Goal: Task Accomplishment & Management: Manage account settings

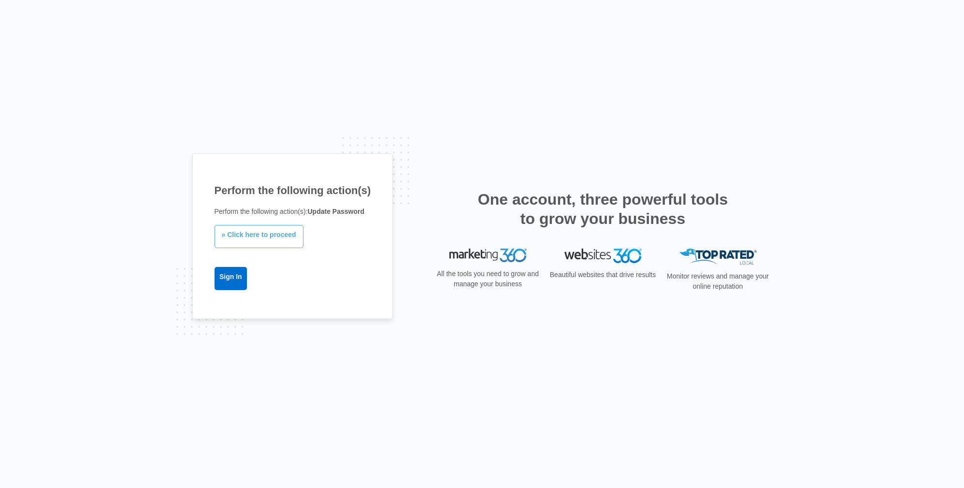
click at [256, 241] on link "» Click here to proceed" at bounding box center [258, 236] width 89 height 23
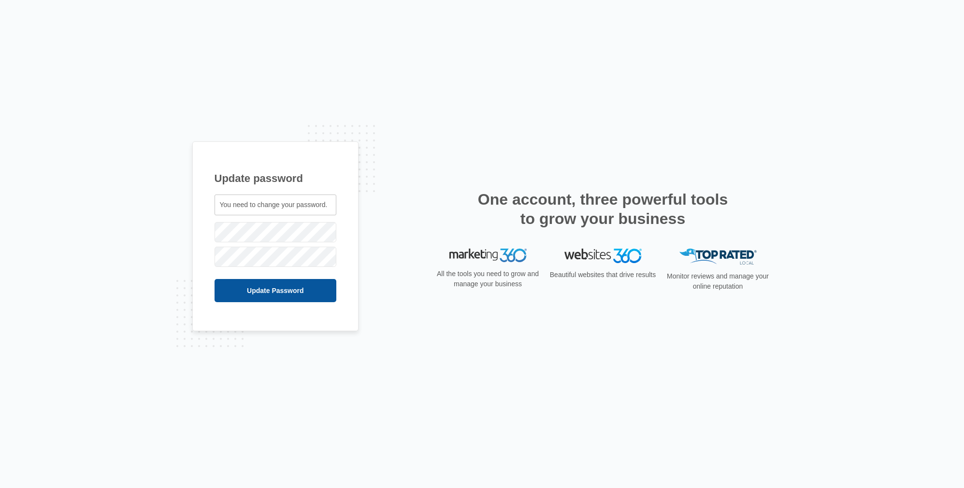
click at [288, 288] on input "Update Password" at bounding box center [275, 290] width 122 height 23
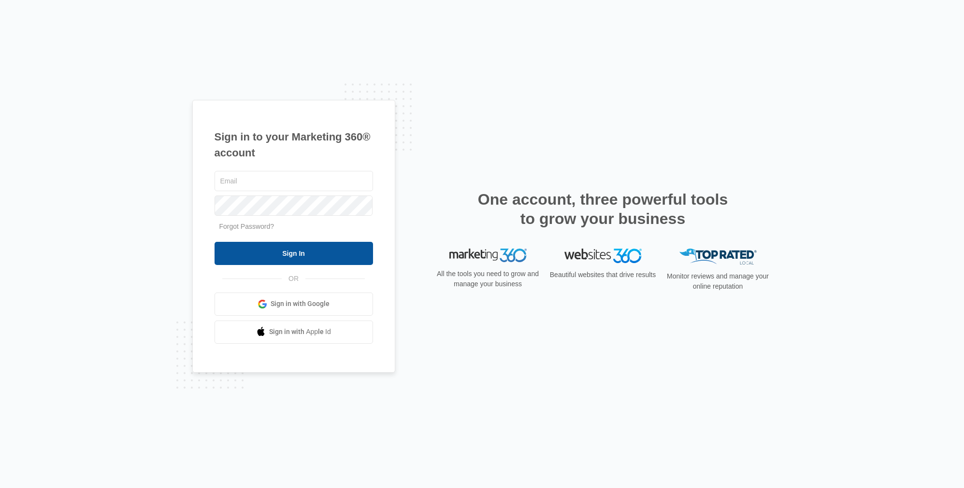
type input "[EMAIL_ADDRESS][DOMAIN_NAME]"
click at [334, 256] on input "Sign In" at bounding box center [293, 253] width 158 height 23
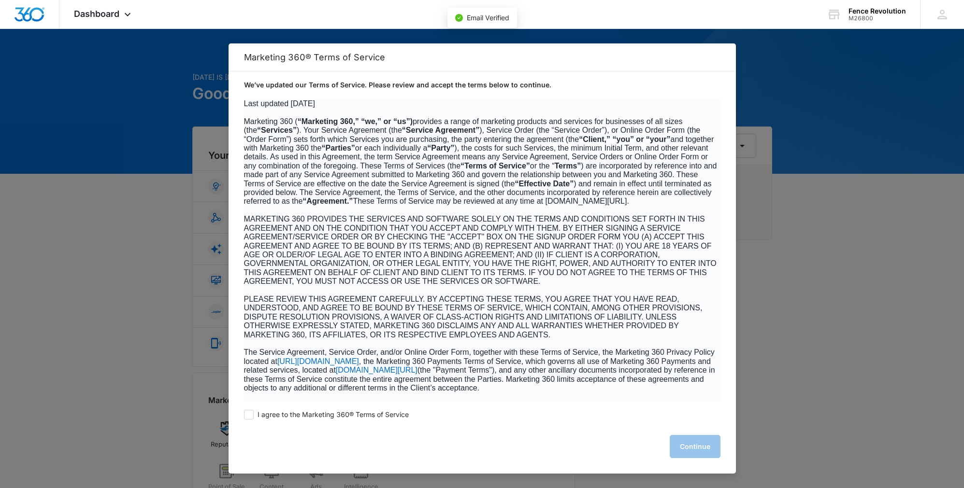
click at [603, 87] on p "We’ve updated our Terms of Service. Please review and accept the terms below to…" at bounding box center [482, 85] width 476 height 10
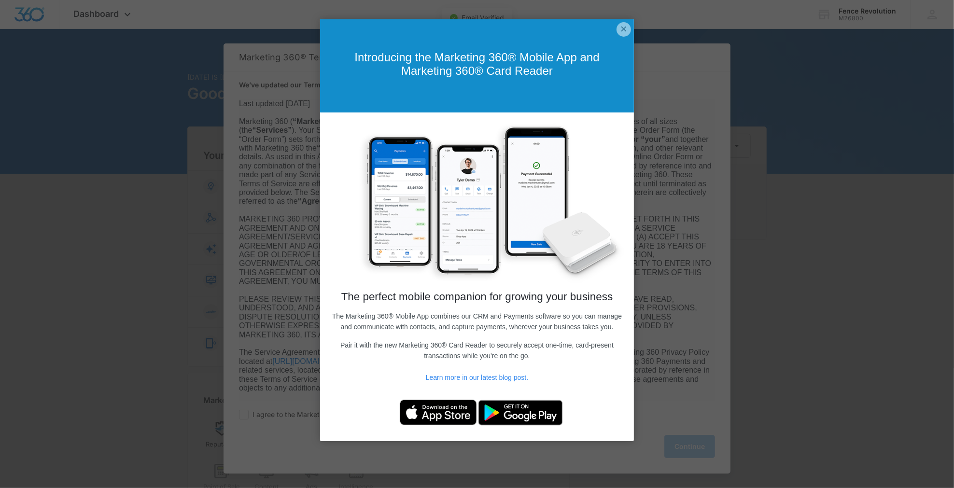
click at [628, 25] on link "×" at bounding box center [624, 29] width 14 height 14
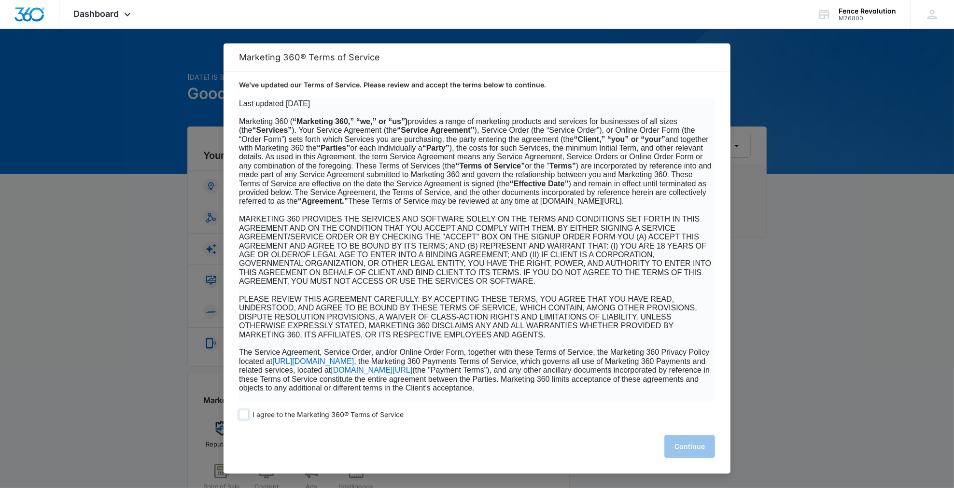
drag, startPoint x: 251, startPoint y: 414, endPoint x: 261, endPoint y: 414, distance: 10.6
click at [251, 414] on label "I agree to the Marketing 360® Terms of Service" at bounding box center [321, 415] width 165 height 10
click at [249, 414] on input "I agree to the Marketing 360® Terms of Service" at bounding box center [244, 415] width 10 height 10
checkbox input "true"
click at [710, 451] on button "Continue" at bounding box center [690, 446] width 51 height 23
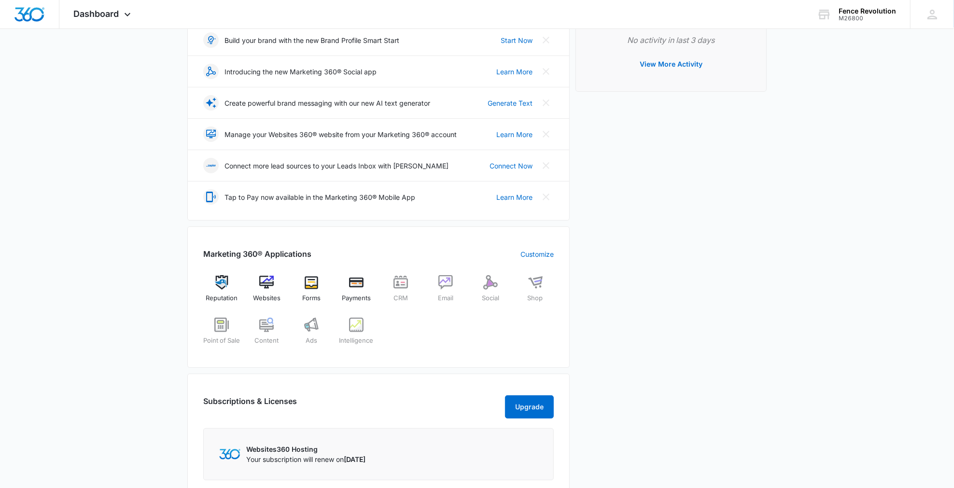
scroll to position [203, 0]
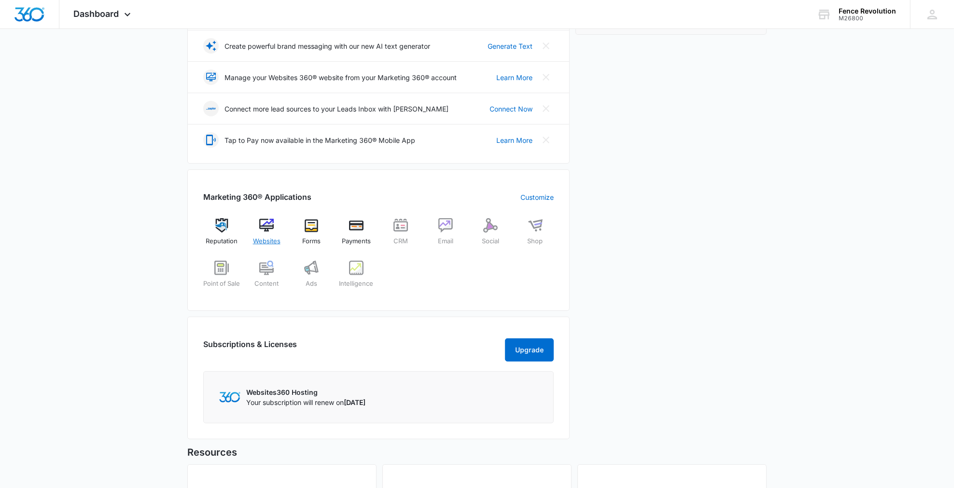
click at [263, 222] on img at bounding box center [266, 225] width 14 height 14
